Goal: Task Accomplishment & Management: Use online tool/utility

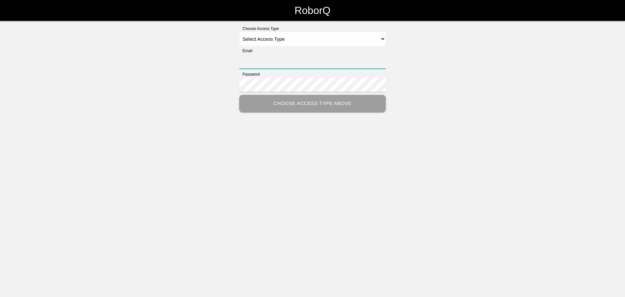
type input "[PERSON_NAME][EMAIL_ADDRESS][PERSON_NAME][DOMAIN_NAME]"
click at [278, 38] on select "Select Access Type Admin Customer Supervisor Worker" at bounding box center [312, 39] width 147 height 15
select select "Customer"
click at [239, 32] on select "Select Access Type Admin Customer Supervisor Worker" at bounding box center [312, 39] width 147 height 15
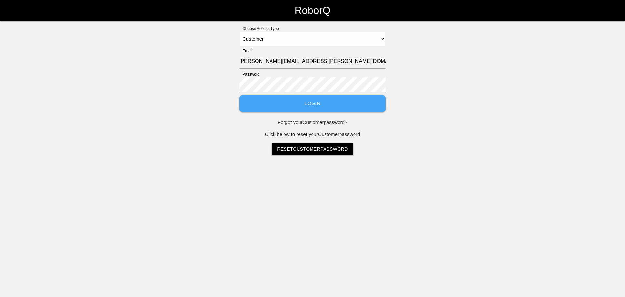
click at [271, 103] on button "Login" at bounding box center [312, 103] width 147 height 17
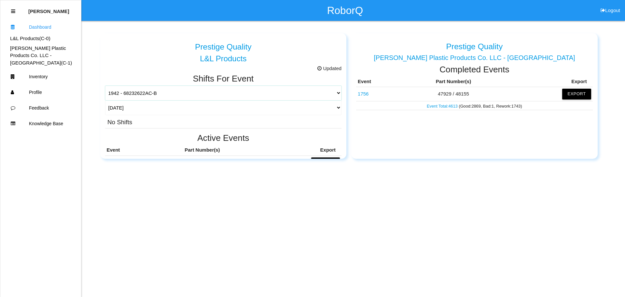
click at [124, 93] on select "1942 - 68232622AC-B 1539 - 16-804 (62723) 1542 - 16-804 (62723) 1573 - 84925970…" at bounding box center [223, 93] width 237 height 15
